Goal: Information Seeking & Learning: Learn about a topic

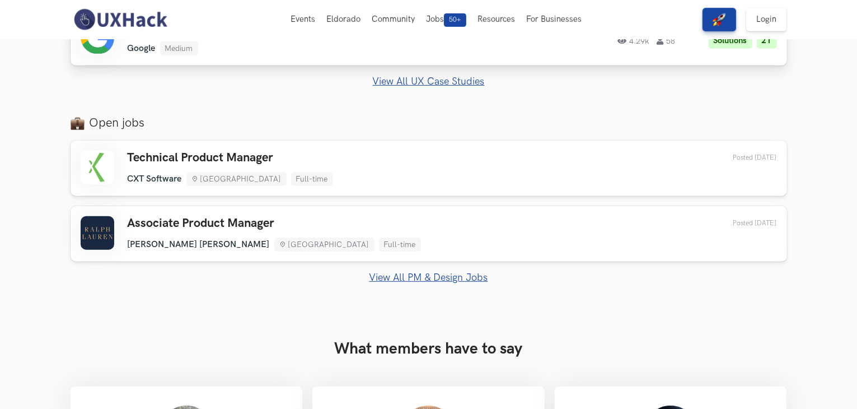
scroll to position [712, 0]
click at [437, 277] on link "View All PM & Design Jobs" at bounding box center [429, 277] width 717 height 12
click at [450, 275] on link "View All PM & Design Jobs" at bounding box center [429, 277] width 717 height 12
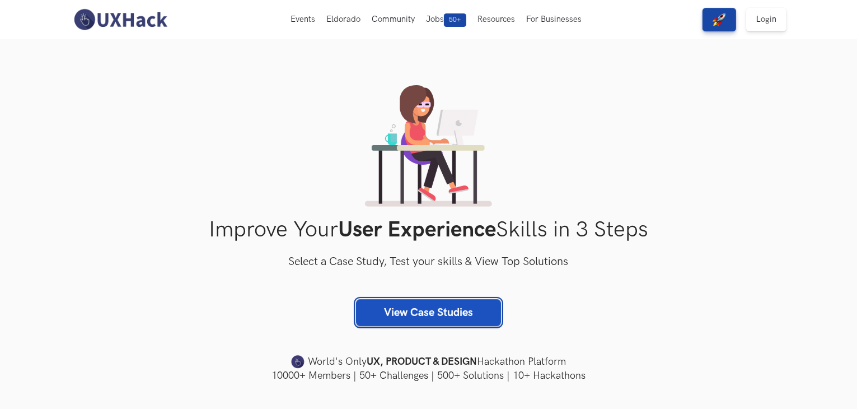
click at [437, 305] on link "View Case Studies" at bounding box center [428, 312] width 145 height 27
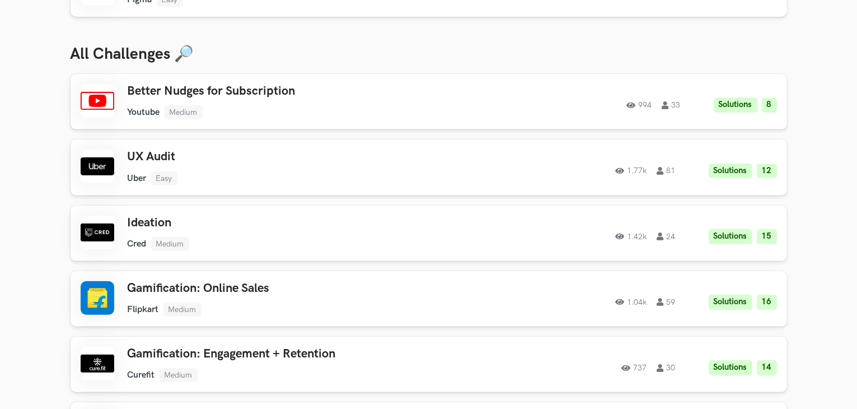
scroll to position [434, 0]
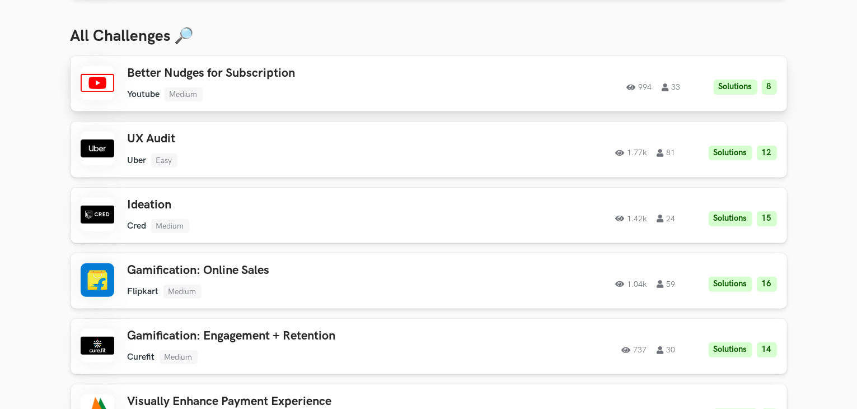
click at [238, 102] on link "Better Nudges for Subscription Youtube Medium Youtube Medium Solutions 8 994 33…" at bounding box center [429, 83] width 717 height 55
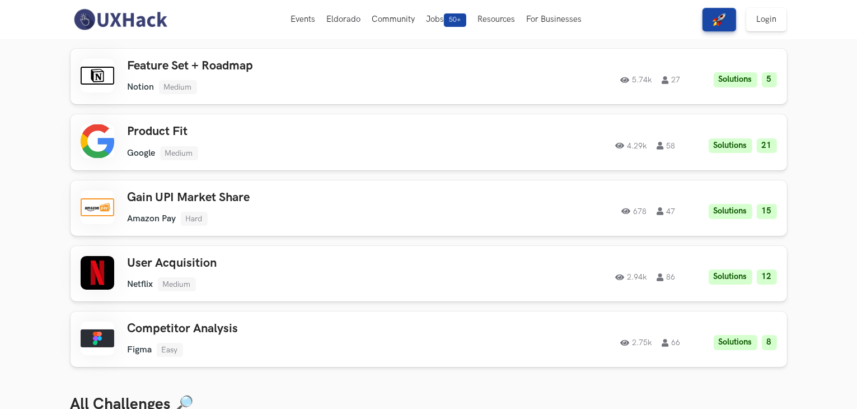
scroll to position [77, 0]
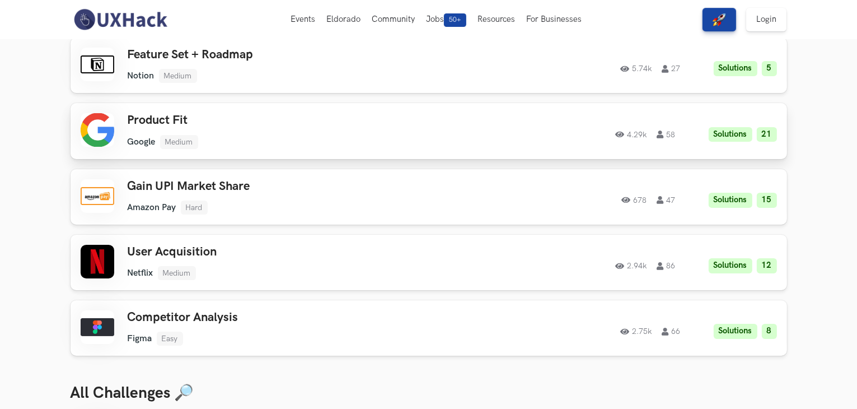
click at [171, 120] on h3 "Product Fit" at bounding box center [287, 120] width 318 height 15
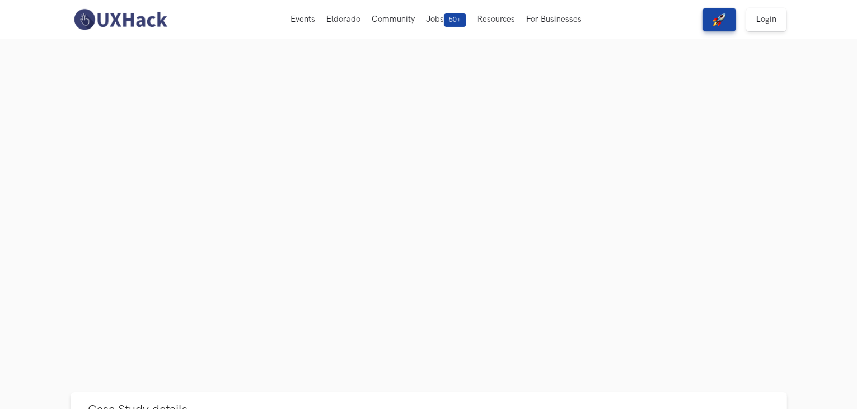
scroll to position [96, 0]
